Goal: Task Accomplishment & Management: Use online tool/utility

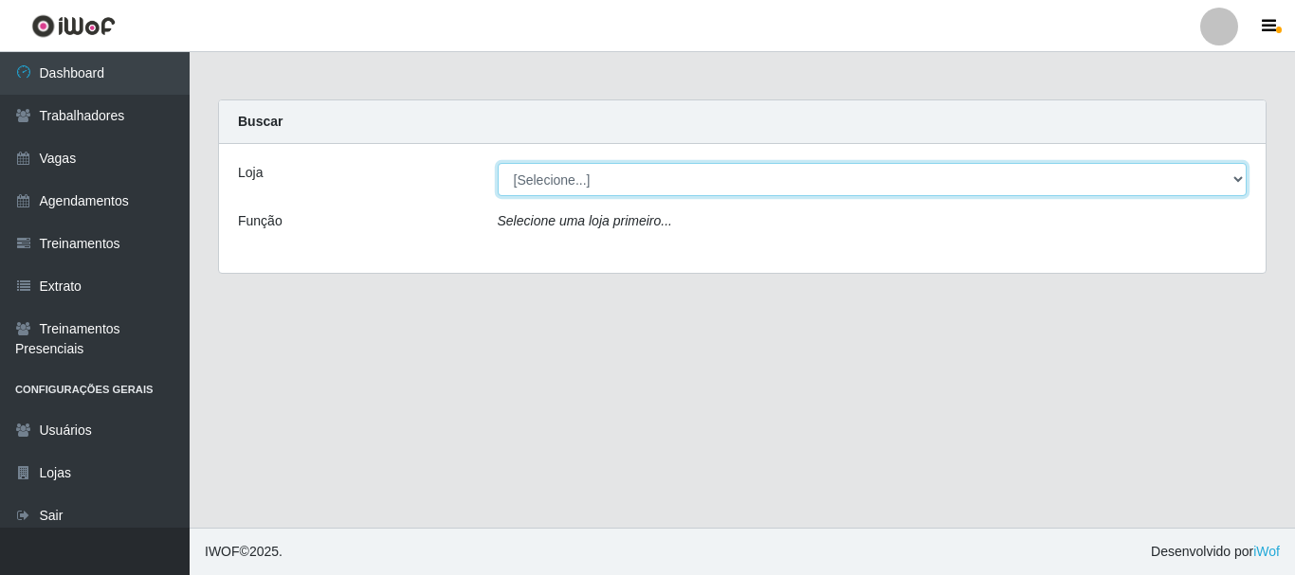
click at [1232, 190] on select "[Selecione...] O Cestão - [GEOGRAPHIC_DATA]" at bounding box center [873, 179] width 750 height 33
select select "238"
click at [498, 163] on select "[Selecione...] O Cestão - [GEOGRAPHIC_DATA]" at bounding box center [873, 179] width 750 height 33
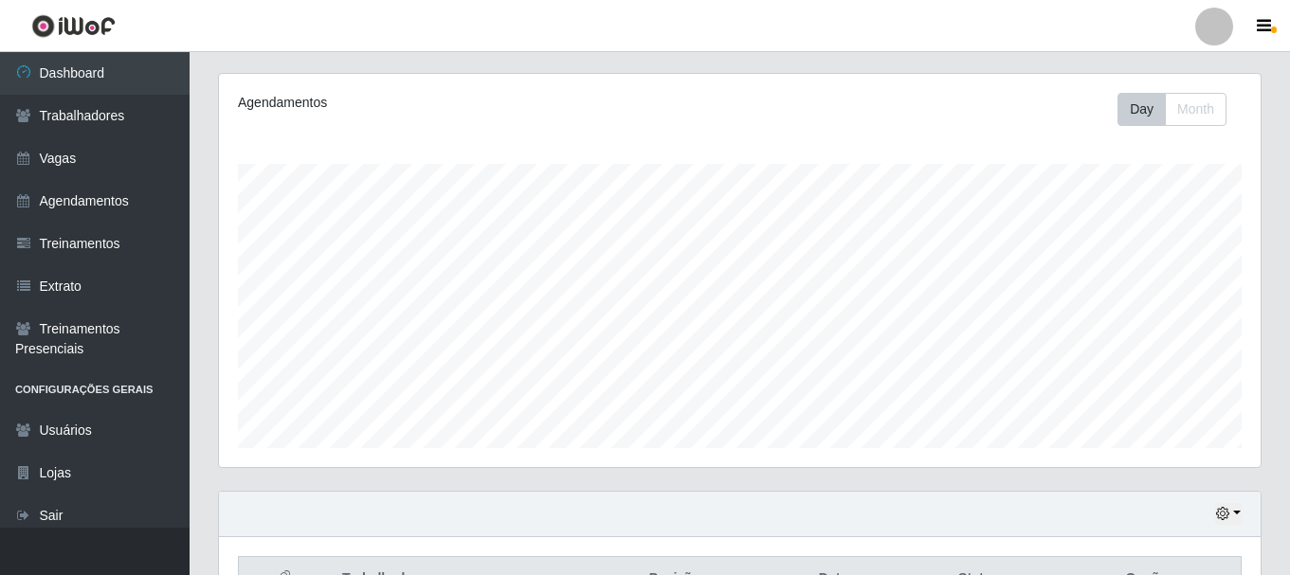
scroll to position [346, 0]
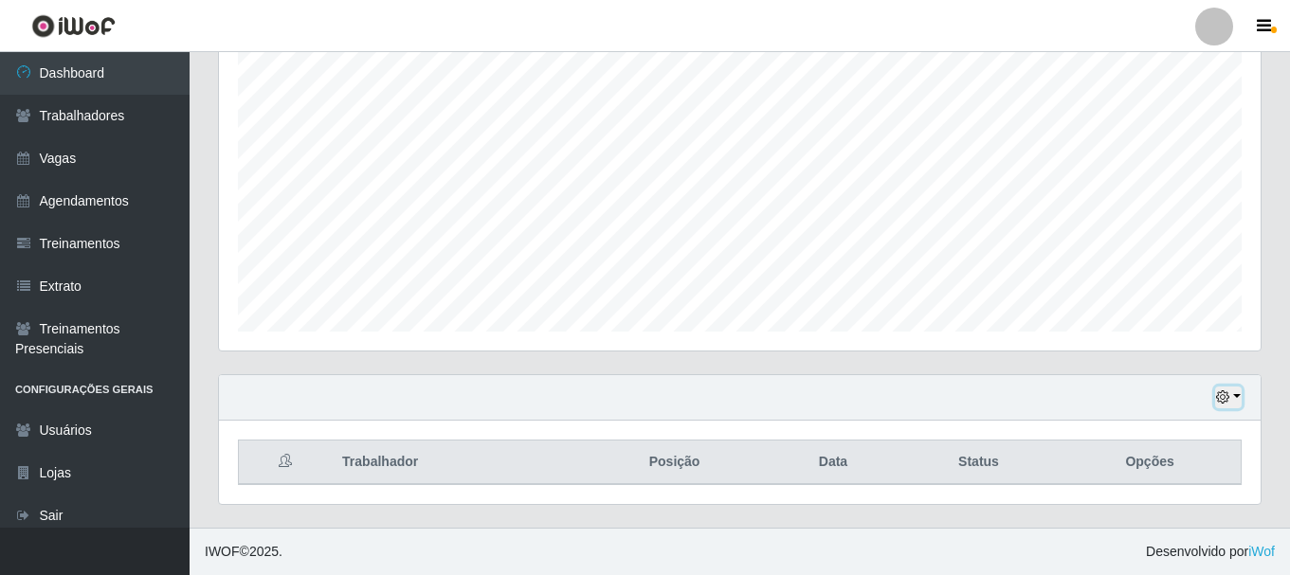
click at [1238, 393] on button "button" at bounding box center [1228, 398] width 27 height 22
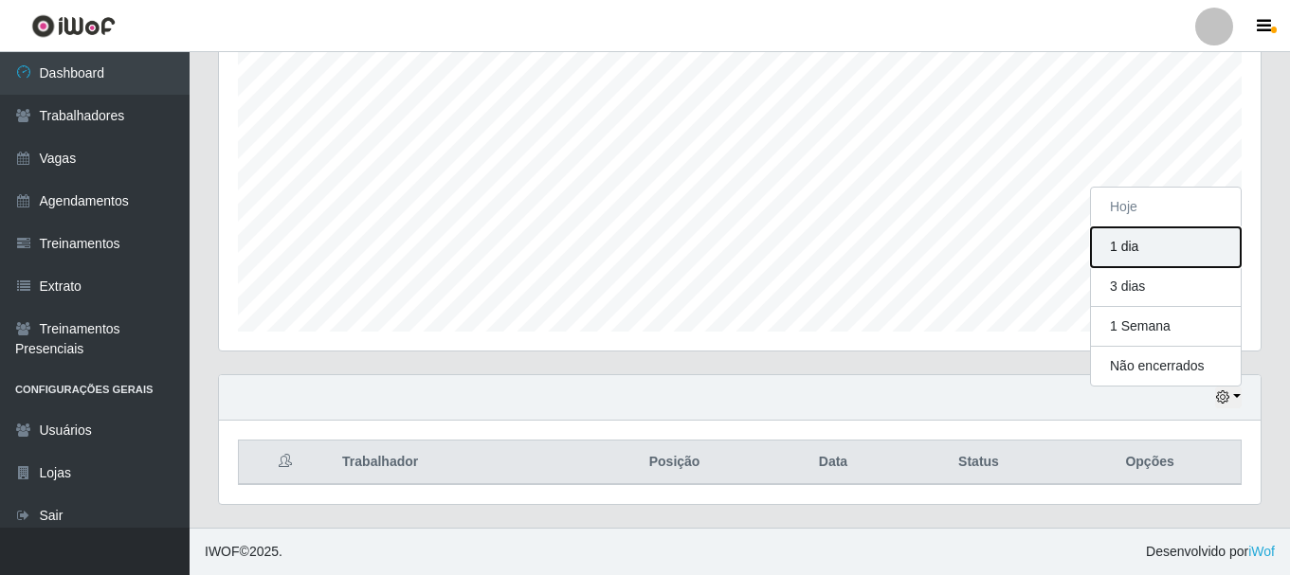
click at [1199, 255] on button "1 dia" at bounding box center [1166, 247] width 150 height 40
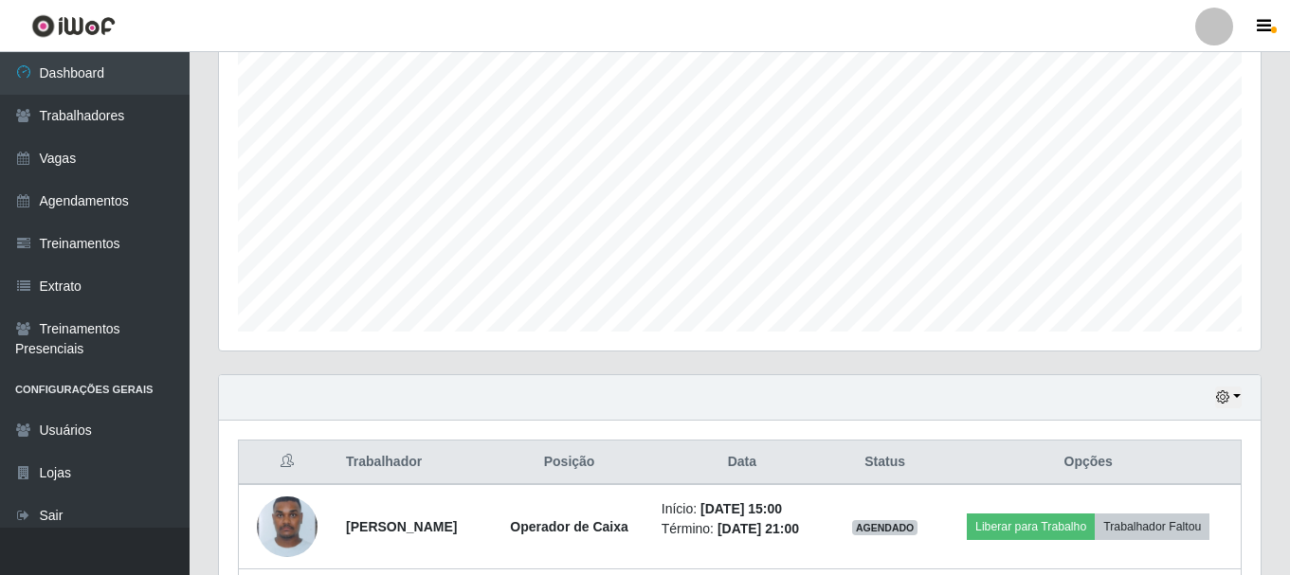
scroll to position [515, 0]
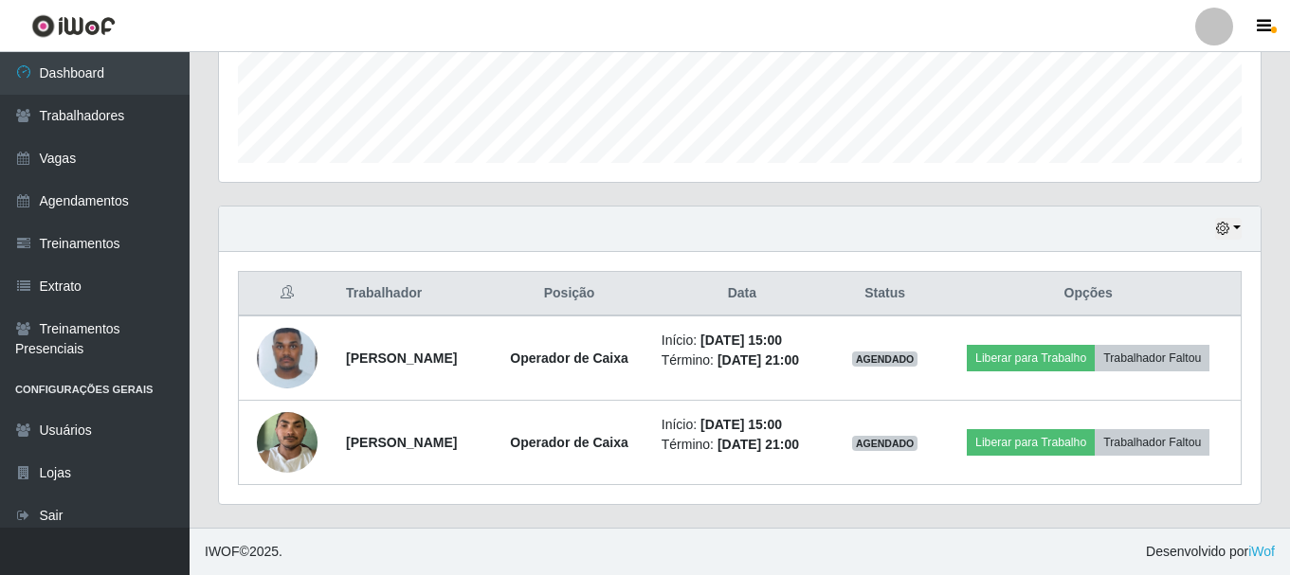
click at [1109, 294] on th "Opções" at bounding box center [1087, 294] width 305 height 45
click at [282, 293] on icon at bounding box center [287, 291] width 13 height 13
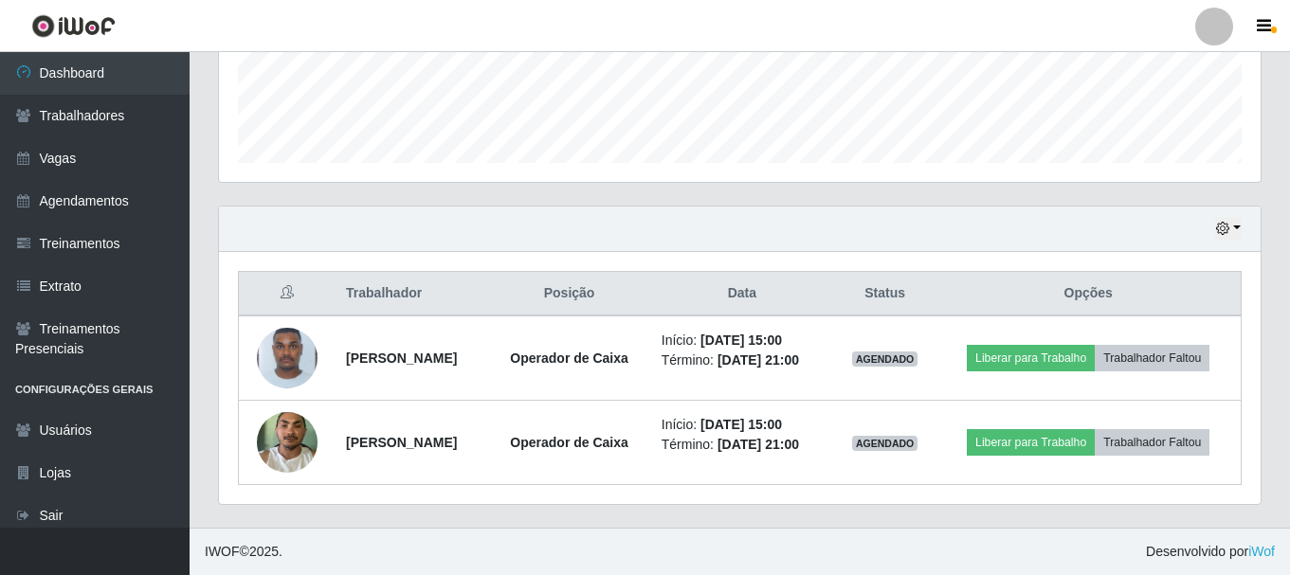
click at [282, 293] on icon at bounding box center [287, 291] width 13 height 13
click at [281, 294] on icon at bounding box center [287, 291] width 13 height 13
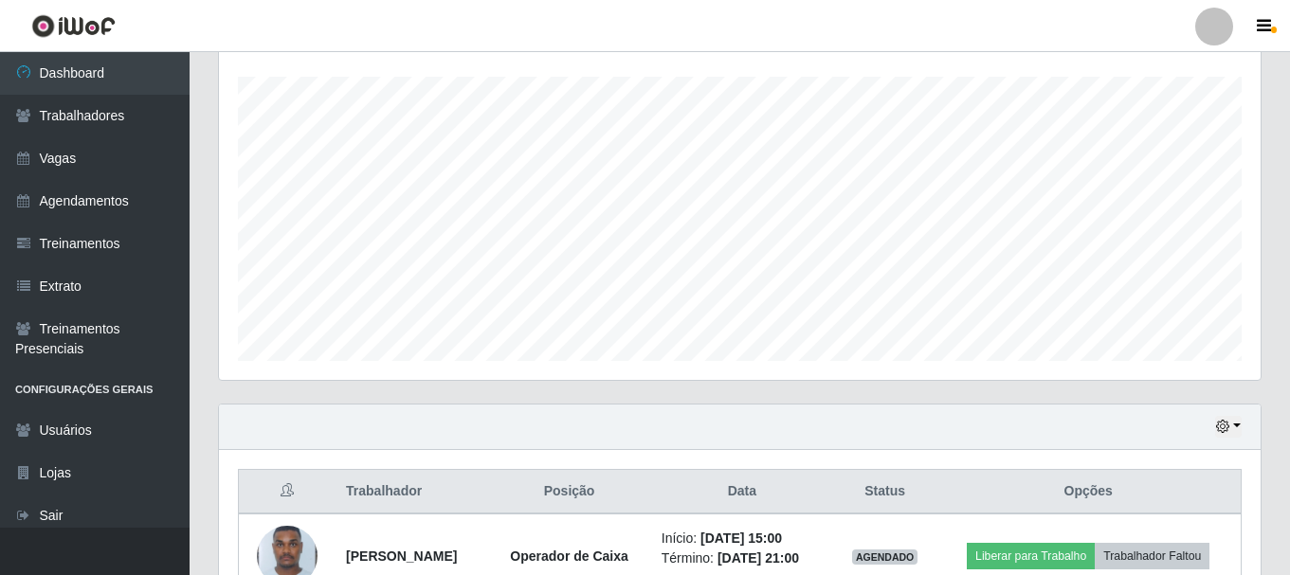
scroll to position [0, 0]
